Goal: Information Seeking & Learning: Learn about a topic

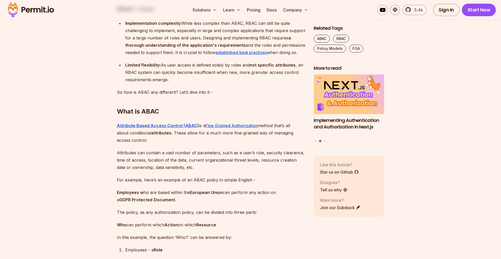
scroll to position [660, 0]
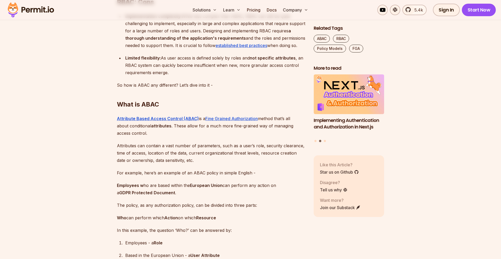
click at [235, 137] on p "Attribute Based Access Control (ABAC) is a Fine Grained Authorization method th…" at bounding box center [211, 126] width 188 height 22
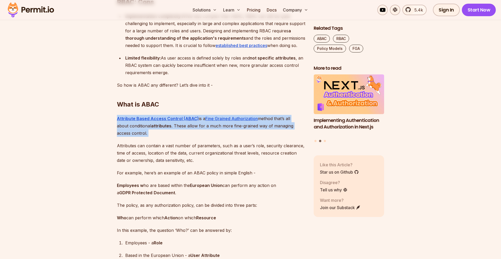
click at [235, 137] on p "Attribute Based Access Control (ABAC) is a Fine Grained Authorization method th…" at bounding box center [211, 126] width 188 height 22
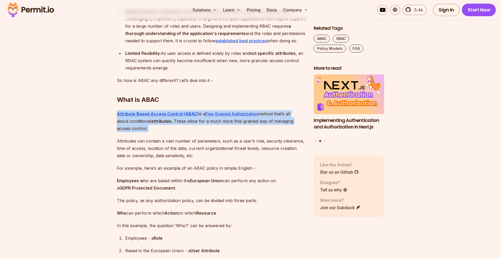
scroll to position [665, 0]
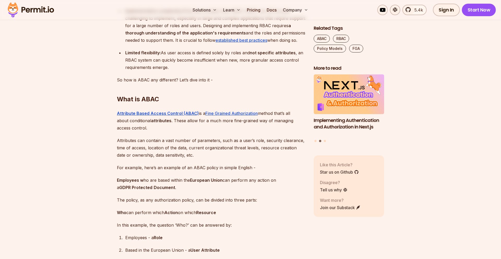
click at [210, 191] on p "Employees w ho are based within the European Union can perform any action on a …" at bounding box center [211, 183] width 188 height 15
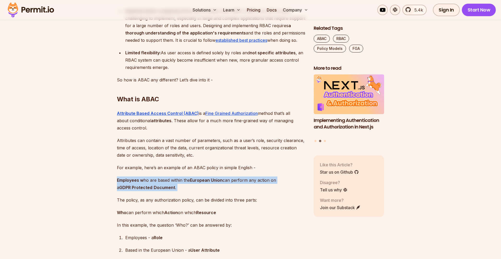
click at [210, 191] on p "Employees w ho are based within the European Union can perform any action on a …" at bounding box center [211, 183] width 188 height 15
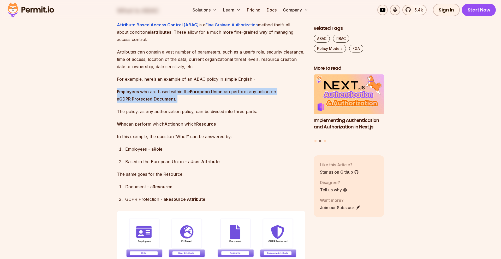
scroll to position [768, 0]
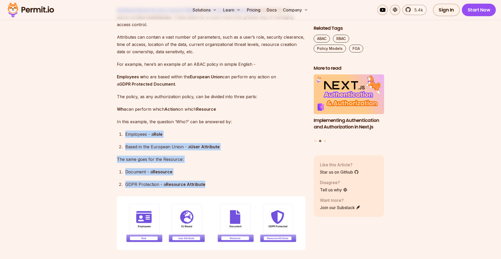
drag, startPoint x: 220, startPoint y: 134, endPoint x: 214, endPoint y: 191, distance: 57.7
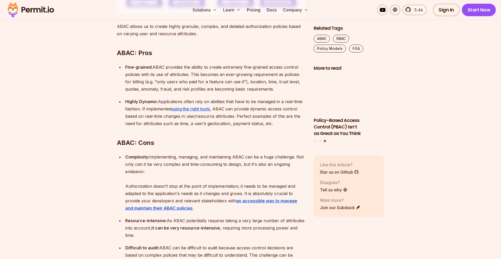
scroll to position [1033, 0]
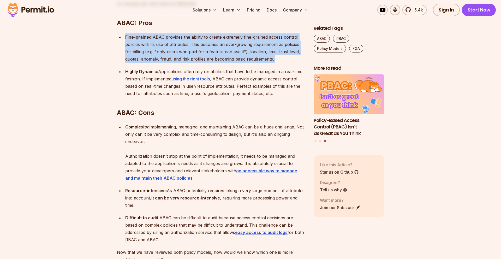
drag, startPoint x: 276, startPoint y: 35, endPoint x: 293, endPoint y: 75, distance: 43.0
click at [293, 75] on div "Application-level Authorization can be managed through different authorization …" at bounding box center [211, 157] width 188 height 1711
click at [289, 63] on div "Fine-grained: ABAC provides the ability to create extremely fine-grained access…" at bounding box center [215, 47] width 180 height 29
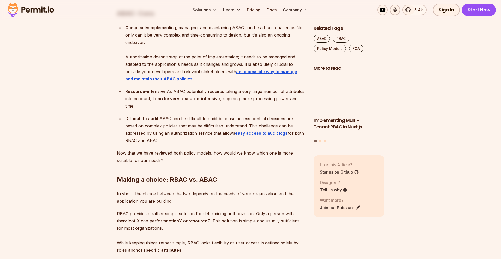
scroll to position [1188, 0]
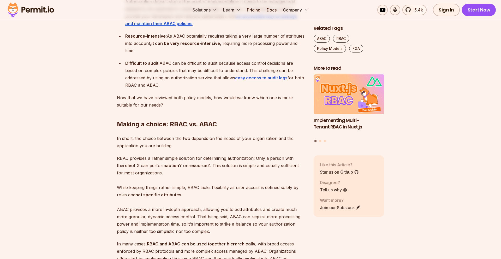
click at [267, 128] on h2 "Making a choice: RBAC vs. ABAC" at bounding box center [211, 113] width 188 height 29
click at [265, 128] on h2 "Making a choice: RBAC vs. ABAC" at bounding box center [211, 113] width 188 height 29
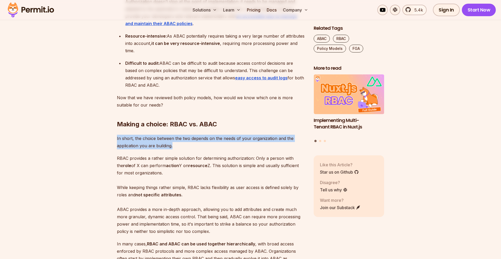
drag, startPoint x: 249, startPoint y: 154, endPoint x: 255, endPoint y: 132, distance: 23.1
click at [255, 132] on div "Application-level Authorization can be managed through different authorization …" at bounding box center [211, 3] width 188 height 1711
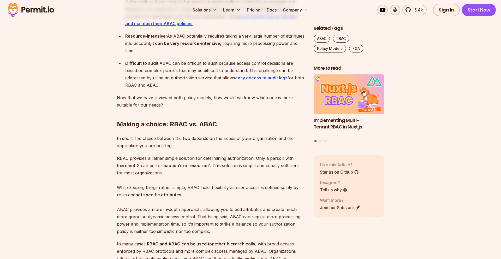
click at [226, 180] on p "RBAC provides a rather simple solution for determining authorization: Only a pe…" at bounding box center [211, 194] width 188 height 80
drag, startPoint x: 225, startPoint y: 178, endPoint x: 239, endPoint y: 154, distance: 28.0
click at [239, 154] on div "Application-level Authorization can be managed through different authorization …" at bounding box center [211, 3] width 188 height 1711
click at [237, 149] on p "In short, the choice between the two depends on the needs of your organization …" at bounding box center [211, 142] width 188 height 15
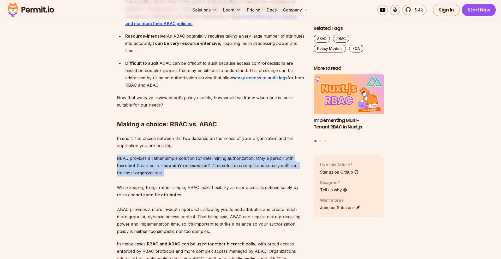
drag, startPoint x: 256, startPoint y: 156, endPoint x: 230, endPoint y: 187, distance: 40.9
click at [230, 187] on div "Application-level Authorization can be managed through different authorization …" at bounding box center [211, 3] width 188 height 1711
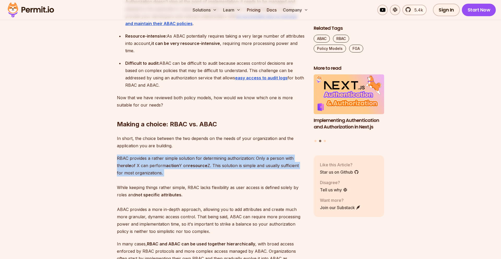
click at [237, 175] on p "RBAC provides a rather simple solution for determining authorization: Only a pe…" at bounding box center [211, 194] width 188 height 80
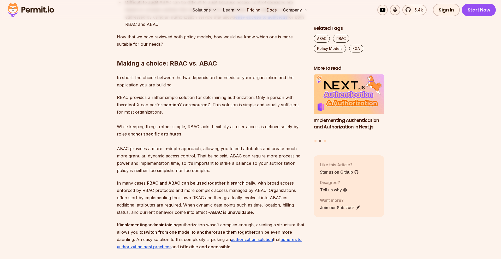
scroll to position [1255, 0]
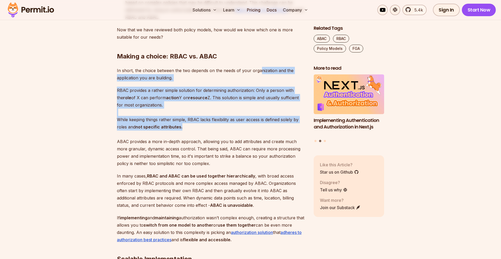
drag, startPoint x: 244, startPoint y: 133, endPoint x: 259, endPoint y: 75, distance: 59.9
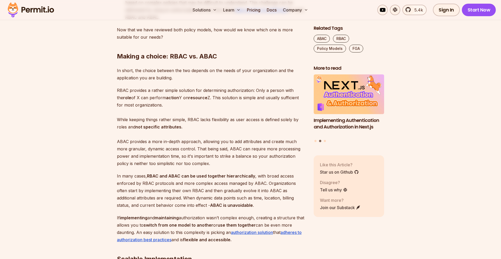
click at [229, 123] on p "RBAC provides a rather simple solution for determining authorization: Only a pe…" at bounding box center [211, 127] width 188 height 80
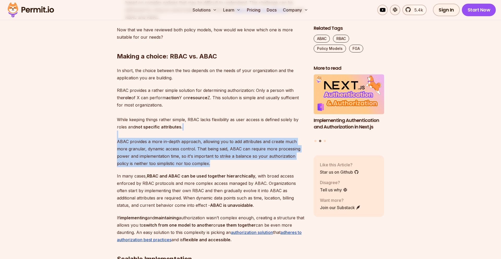
drag, startPoint x: 216, startPoint y: 171, endPoint x: 224, endPoint y: 141, distance: 30.9
click at [224, 141] on p "RBAC provides a rather simple solution for determining authorization: Only a pe…" at bounding box center [211, 127] width 188 height 80
click at [222, 151] on p "RBAC provides a rather simple solution for determining authorization: Only a pe…" at bounding box center [211, 127] width 188 height 80
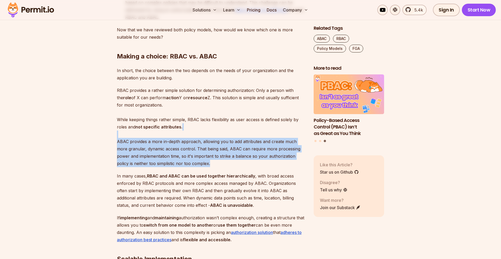
drag, startPoint x: 229, startPoint y: 141, endPoint x: 214, endPoint y: 172, distance: 34.4
click at [214, 167] on p "RBAC provides a rather simple solution for determining authorization: Only a pe…" at bounding box center [211, 127] width 188 height 80
click at [222, 157] on p "RBAC provides a rather simple solution for determining authorization: Only a pe…" at bounding box center [211, 127] width 188 height 80
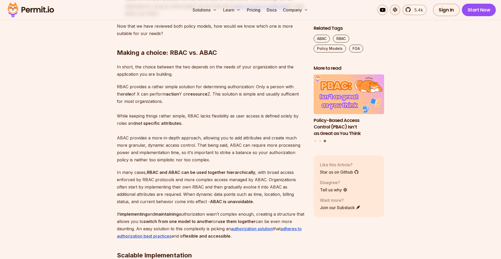
scroll to position [1261, 0]
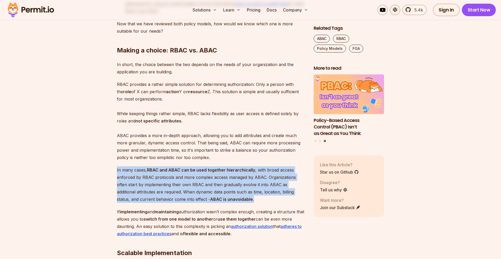
drag, startPoint x: 210, startPoint y: 163, endPoint x: 235, endPoint y: 205, distance: 49.6
click at [244, 203] on p "In many cases, RBAC and ABAC can be used together hierarchically , with broad a…" at bounding box center [211, 184] width 188 height 37
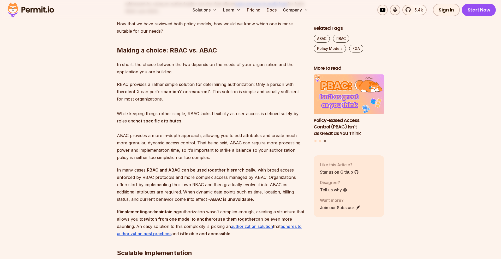
scroll to position [1263, 0]
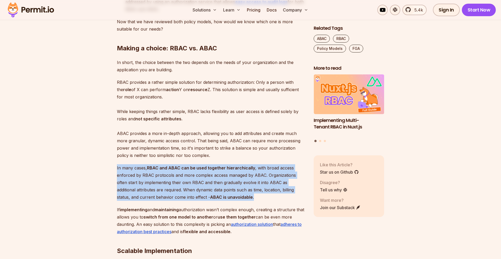
drag, startPoint x: 235, startPoint y: 207, endPoint x: 244, endPoint y: 163, distance: 44.5
click at [240, 170] on strong "RBAC and ABAC can be used together hierarchically" at bounding box center [201, 167] width 108 height 5
drag, startPoint x: 243, startPoint y: 165, endPoint x: 236, endPoint y: 208, distance: 43.8
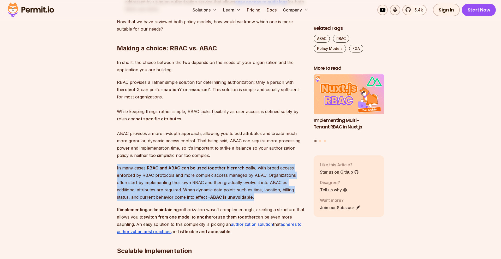
click at [241, 189] on p "In many cases, RBAC and ABAC can be used together hierarchically , with broad a…" at bounding box center [211, 182] width 188 height 37
drag, startPoint x: 235, startPoint y: 206, endPoint x: 252, endPoint y: 167, distance: 42.4
click at [248, 178] on p "In many cases, RBAC and ABAC can be used together hierarchically , with broad a…" at bounding box center [211, 182] width 188 height 37
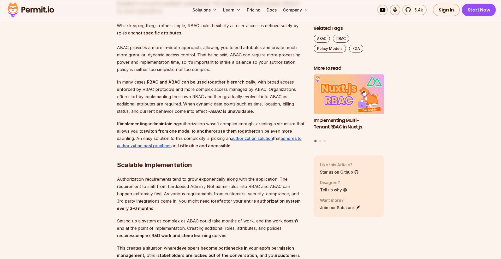
scroll to position [1384, 0]
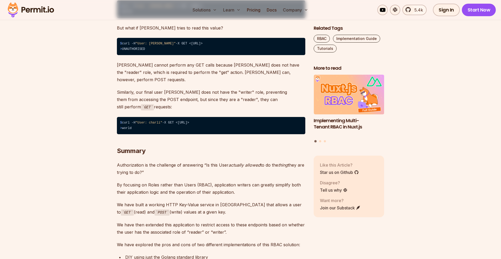
scroll to position [2417, 0]
